Goal: Navigation & Orientation: Find specific page/section

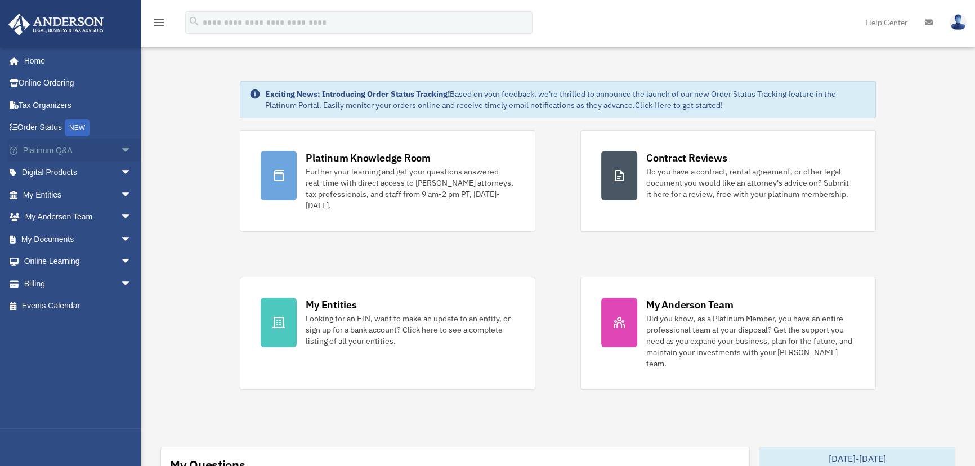
click at [121, 149] on span "arrow_drop_down" at bounding box center [132, 150] width 23 height 23
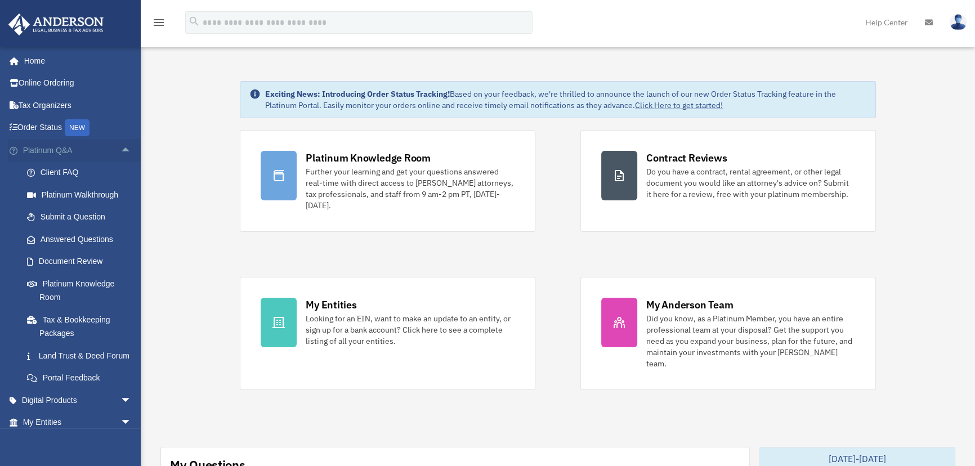
click at [121, 149] on span "arrow_drop_up" at bounding box center [132, 150] width 23 height 23
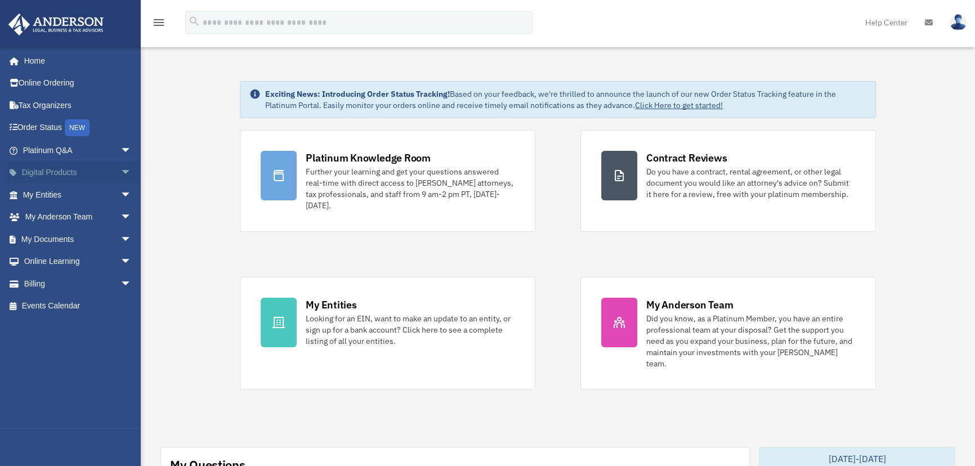
click at [121, 166] on span "arrow_drop_down" at bounding box center [132, 173] width 23 height 23
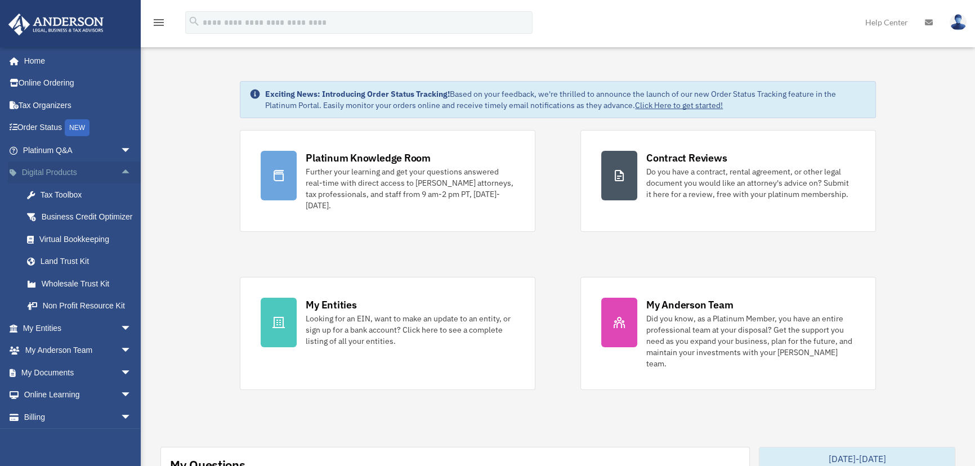
click at [121, 170] on span "arrow_drop_up" at bounding box center [132, 173] width 23 height 23
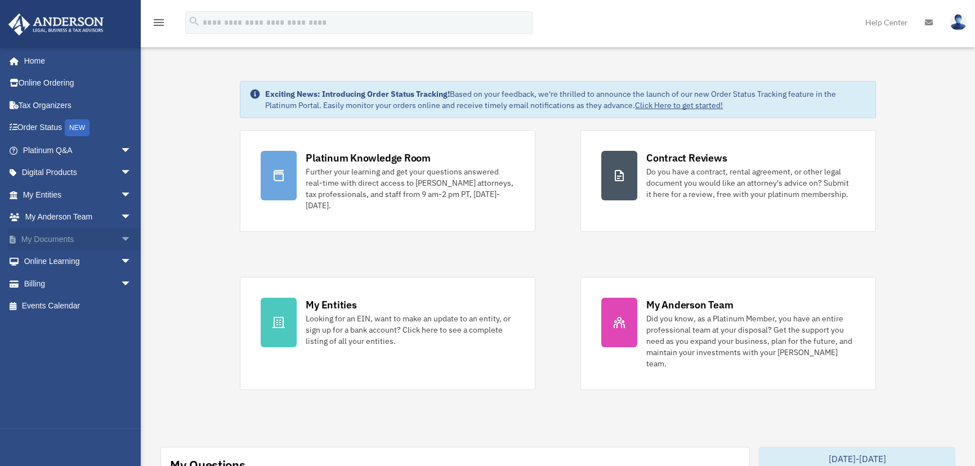
click at [121, 239] on span "arrow_drop_down" at bounding box center [132, 239] width 23 height 23
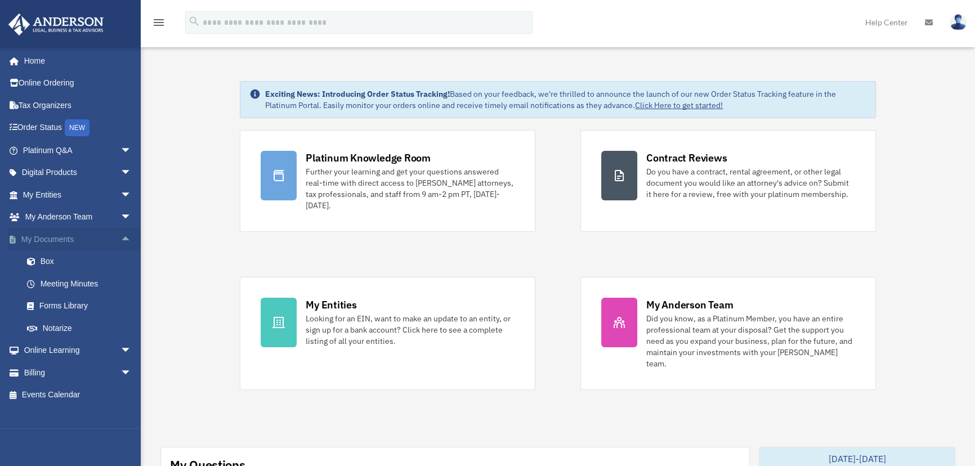
click at [121, 239] on span "arrow_drop_up" at bounding box center [132, 239] width 23 height 23
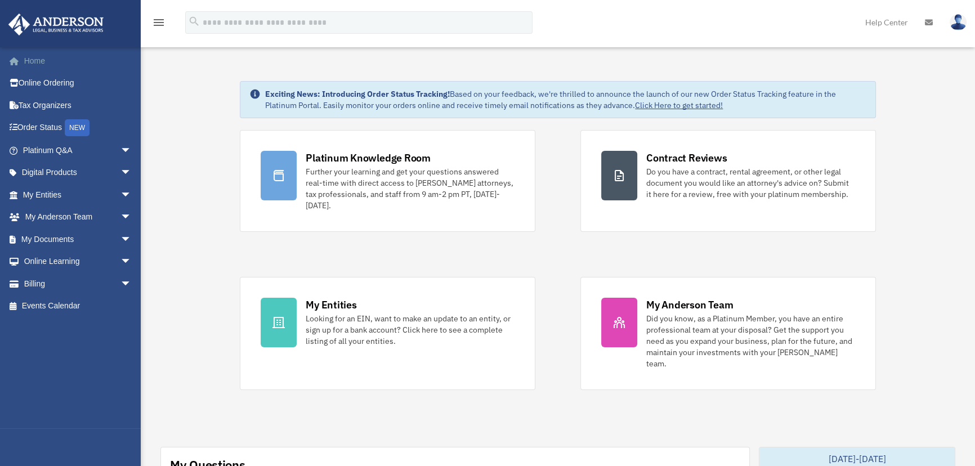
click at [25, 63] on link "Home" at bounding box center [78, 61] width 141 height 23
click at [121, 237] on span "arrow_drop_down" at bounding box center [132, 239] width 23 height 23
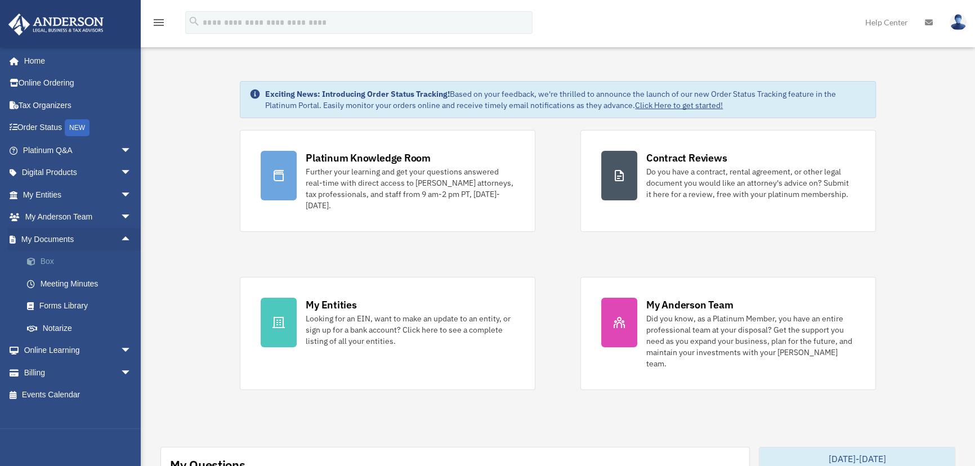
click at [47, 261] on link "Box" at bounding box center [82, 262] width 133 height 23
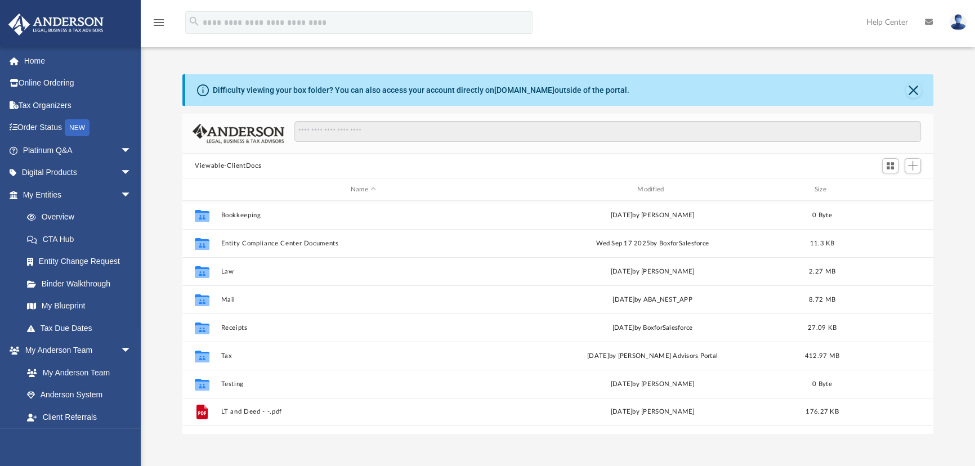
scroll to position [248, 743]
click at [121, 195] on span "arrow_drop_down" at bounding box center [132, 195] width 23 height 23
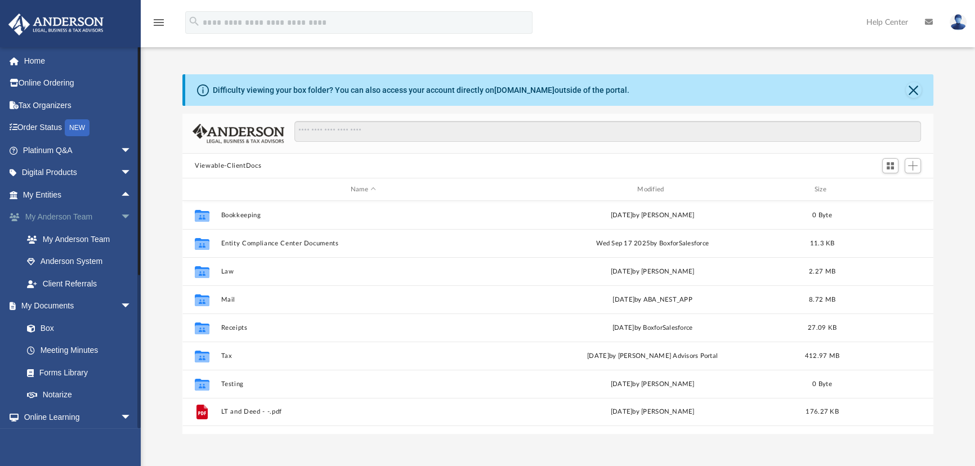
click at [121, 217] on span "arrow_drop_down" at bounding box center [132, 217] width 23 height 23
click at [121, 349] on span "arrow_drop_down" at bounding box center [132, 351] width 23 height 23
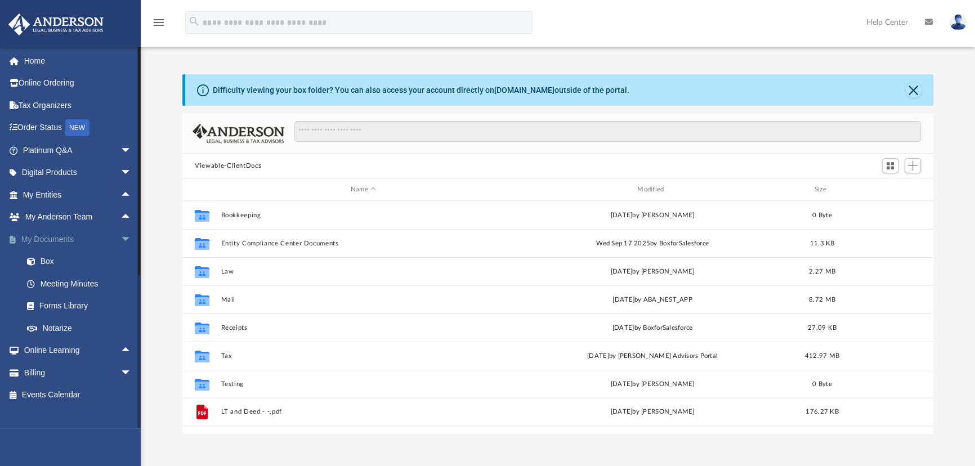
click at [121, 239] on span "arrow_drop_down" at bounding box center [132, 239] width 23 height 23
